Goal: Task Accomplishment & Management: Use online tool/utility

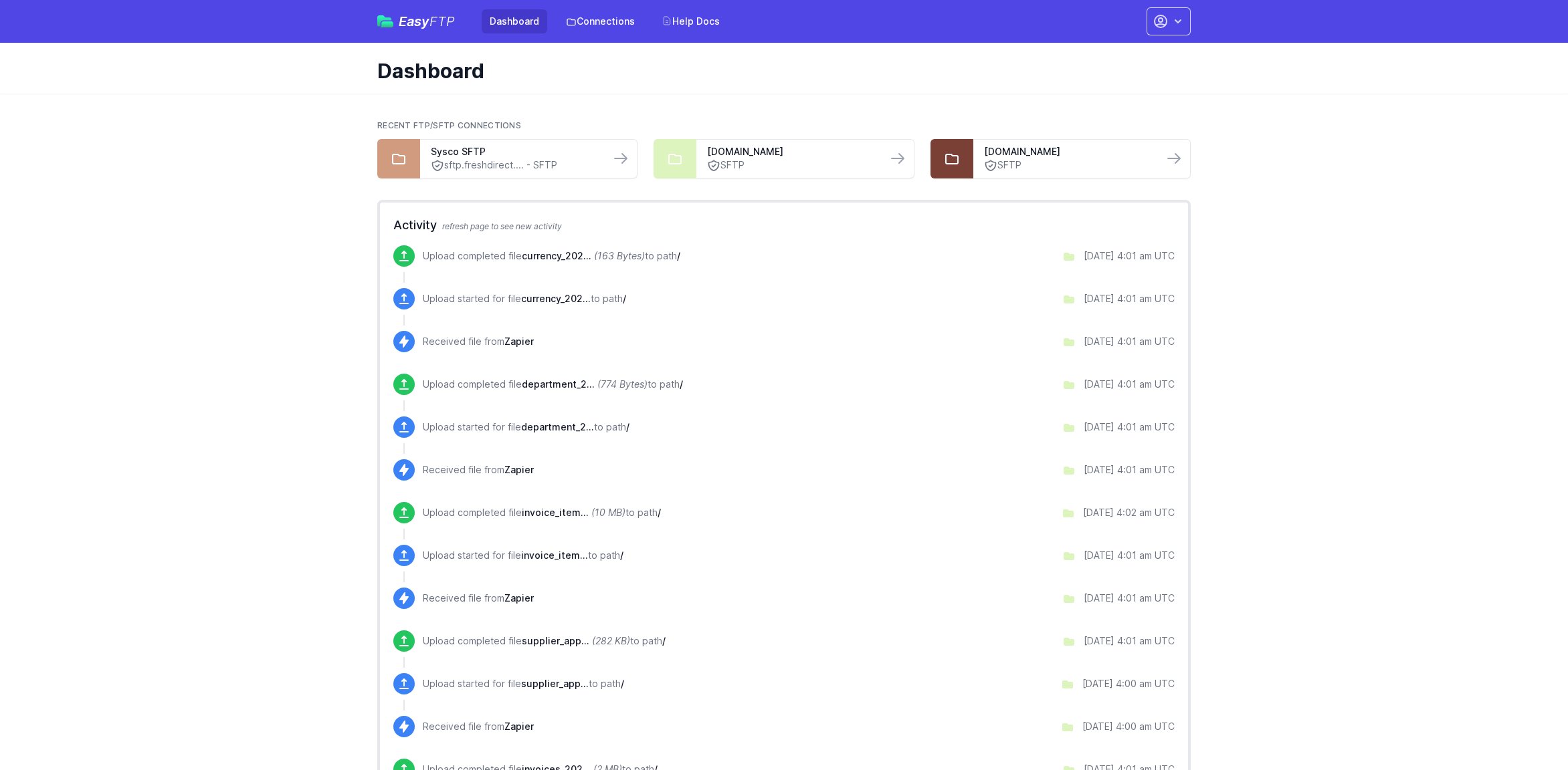
click at [537, 276] on div "Upload completed file currency_202... (163 Bytes) to path / [DATE] 4:01 am UTC" at bounding box center [784, 266] width 781 height 43
click at [1008, 164] on link "SFTP" at bounding box center [1068, 165] width 169 height 14
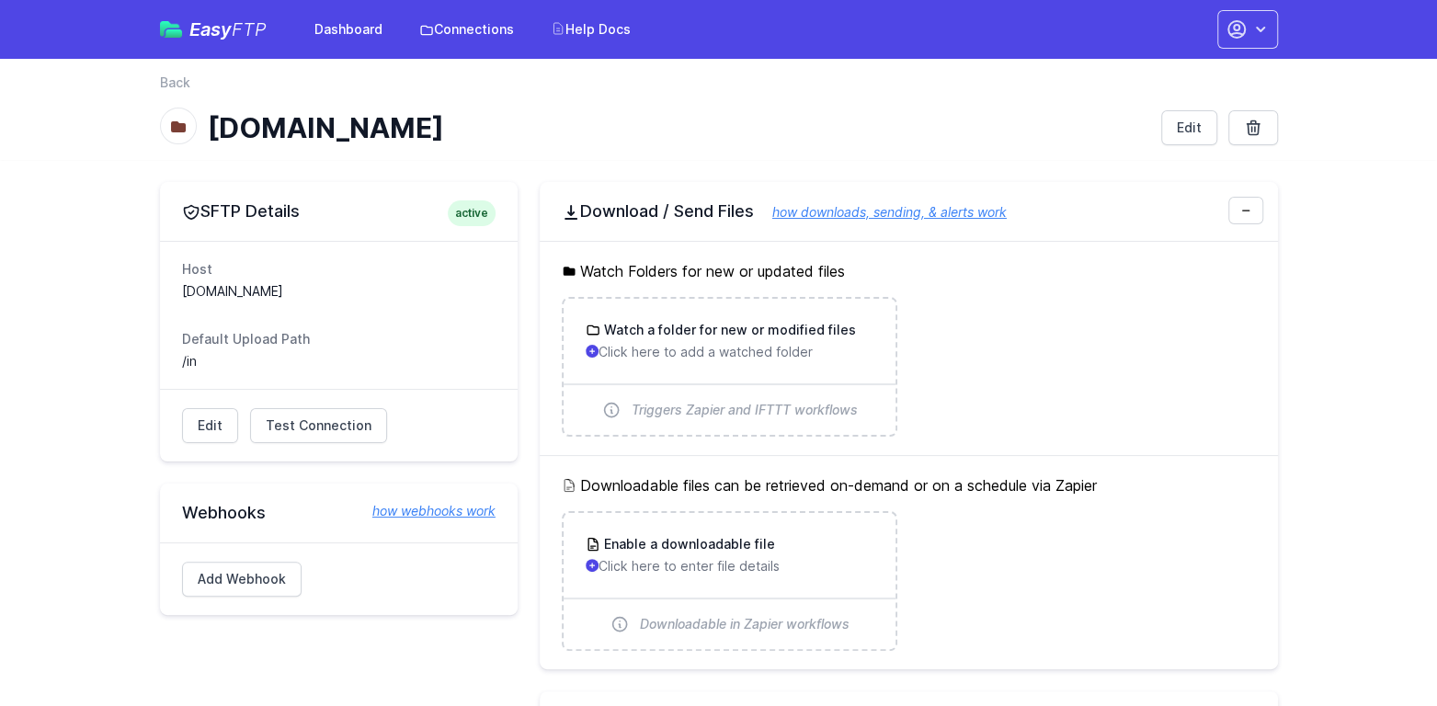
drag, startPoint x: 179, startPoint y: 289, endPoint x: 381, endPoint y: 298, distance: 201.6
click at [381, 298] on div "Host ftp1.quartz.treasury-factory.com Default Upload Path /in" at bounding box center [339, 315] width 358 height 148
drag, startPoint x: 210, startPoint y: 361, endPoint x: 173, endPoint y: 358, distance: 37.0
click at [173, 358] on div "Host ftp1.quartz.treasury-factory.com Default Upload Path /in" at bounding box center [339, 315] width 358 height 148
click at [310, 425] on span "Test Connection" at bounding box center [319, 426] width 106 height 18
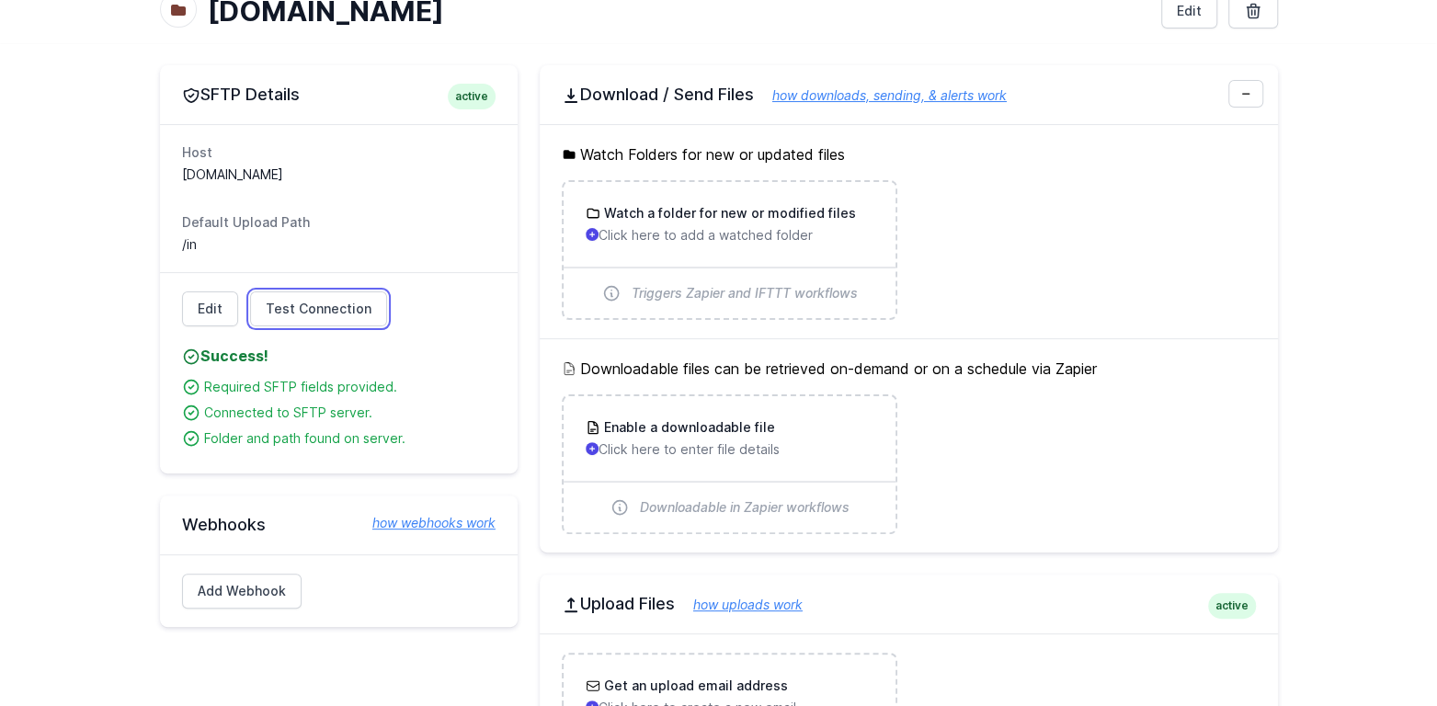
scroll to position [115, 0]
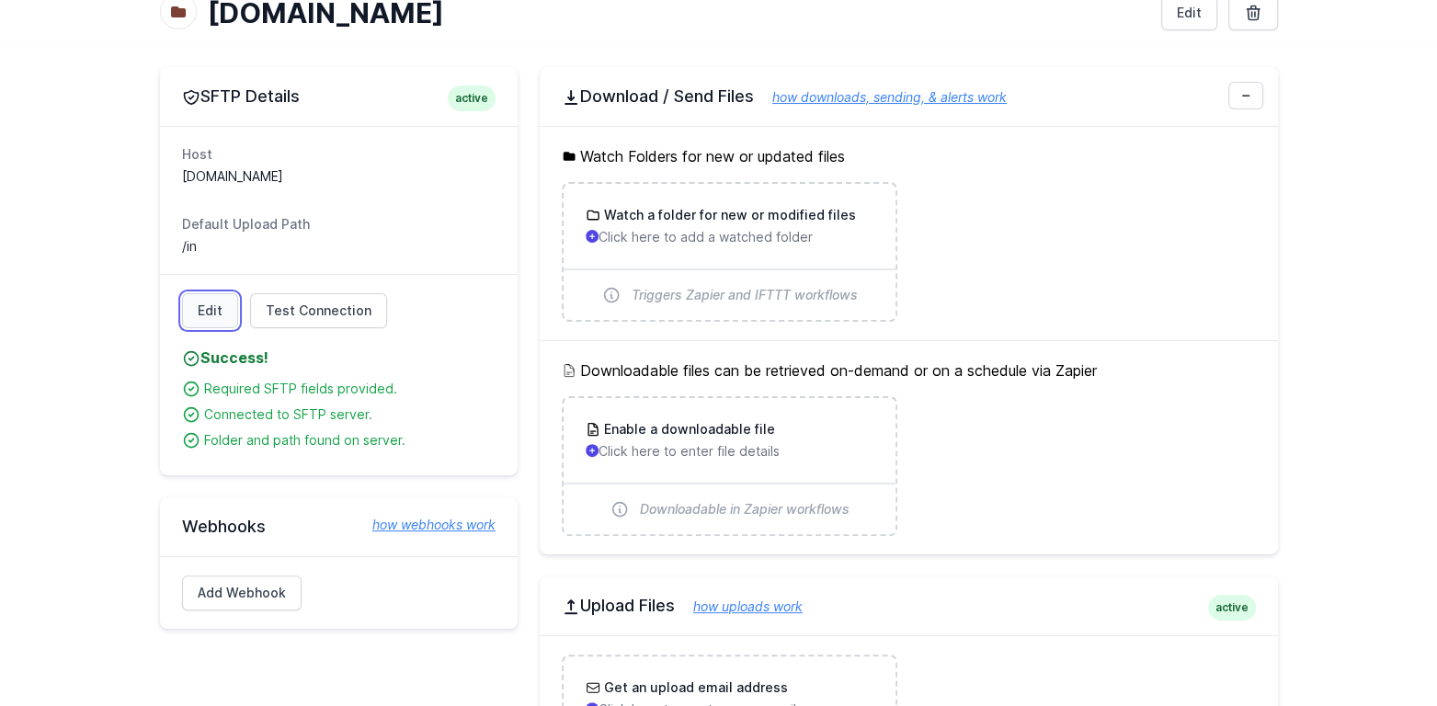
click at [205, 309] on link "Edit" at bounding box center [210, 310] width 56 height 35
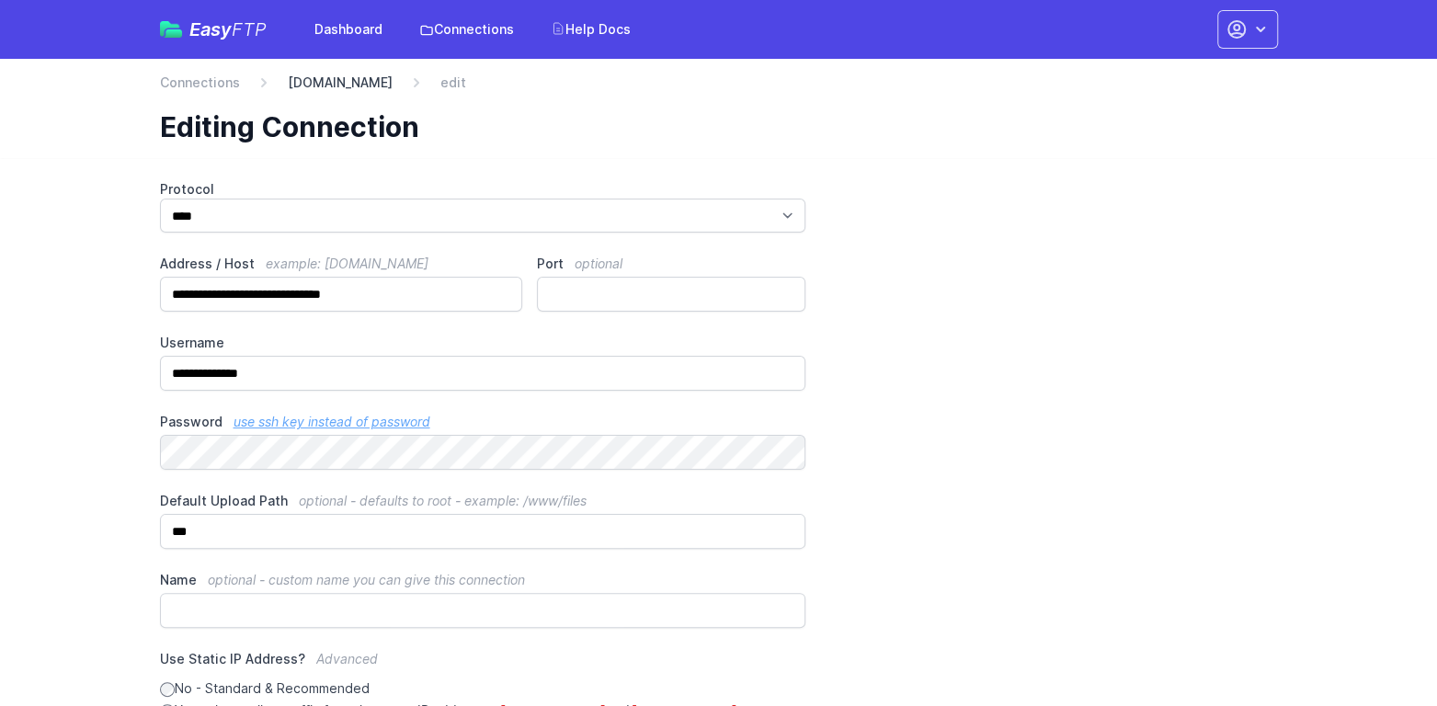
click at [370, 83] on link "[DOMAIN_NAME]" at bounding box center [340, 83] width 105 height 18
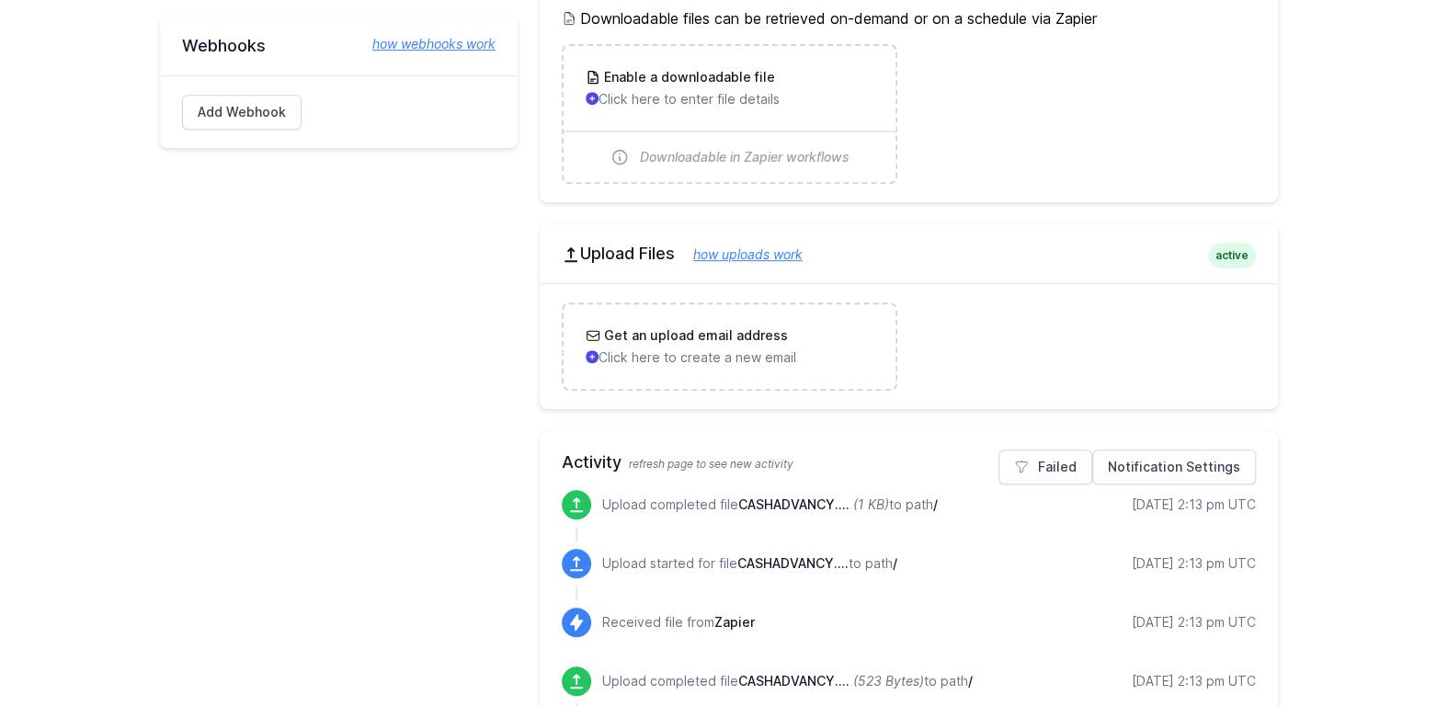
scroll to position [466, 0]
click at [805, 503] on span "CASHADVANCY...." at bounding box center [793, 506] width 111 height 16
